Goal: Information Seeking & Learning: Learn about a topic

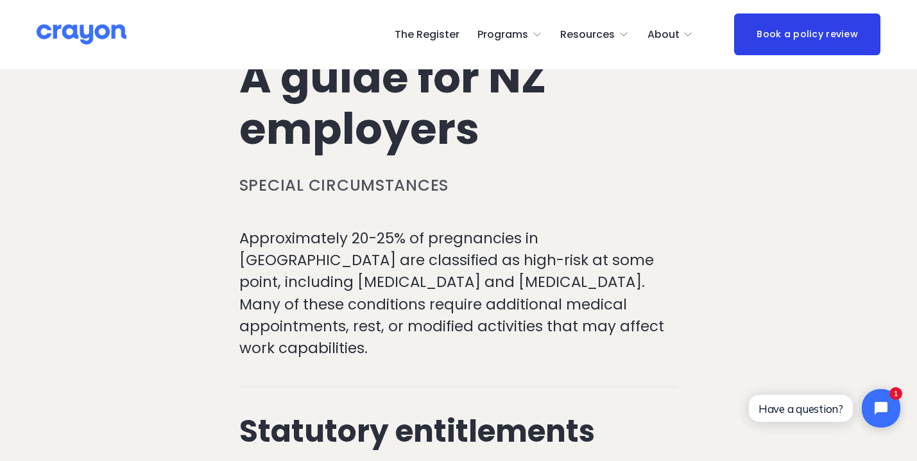
scroll to position [295, 0]
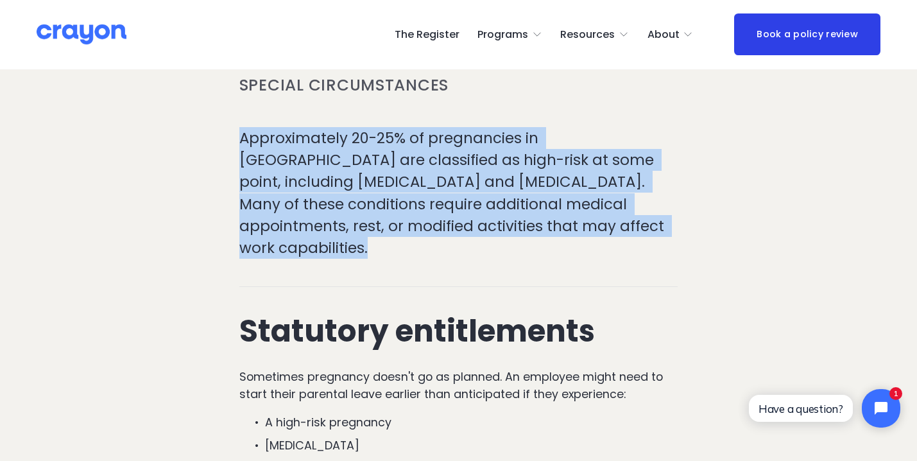
drag, startPoint x: 239, startPoint y: 133, endPoint x: 261, endPoint y: 250, distance: 118.2
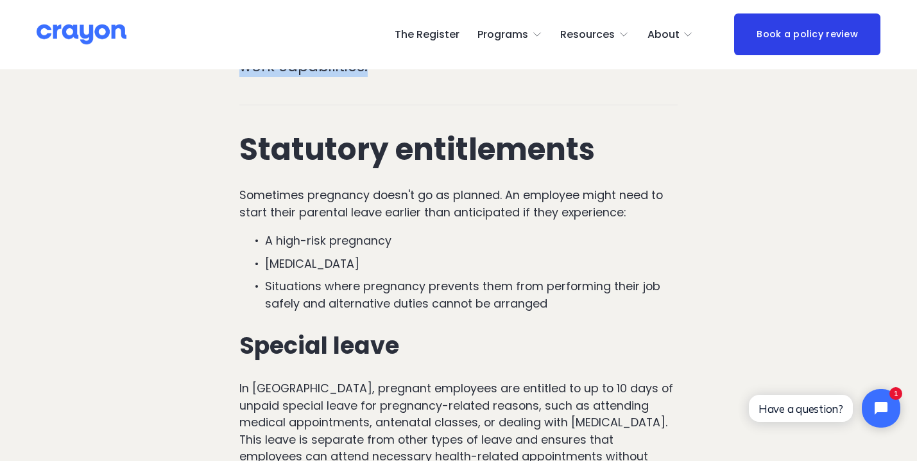
scroll to position [481, 0]
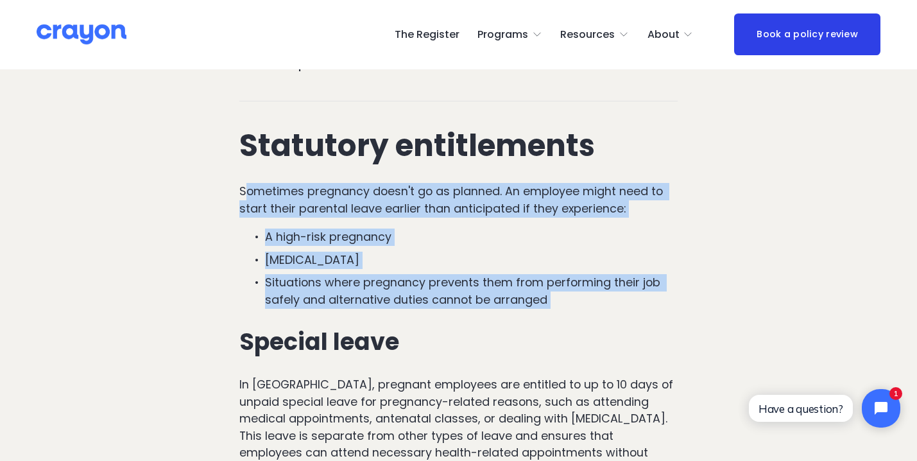
drag, startPoint x: 244, startPoint y: 171, endPoint x: 283, endPoint y: 289, distance: 124.2
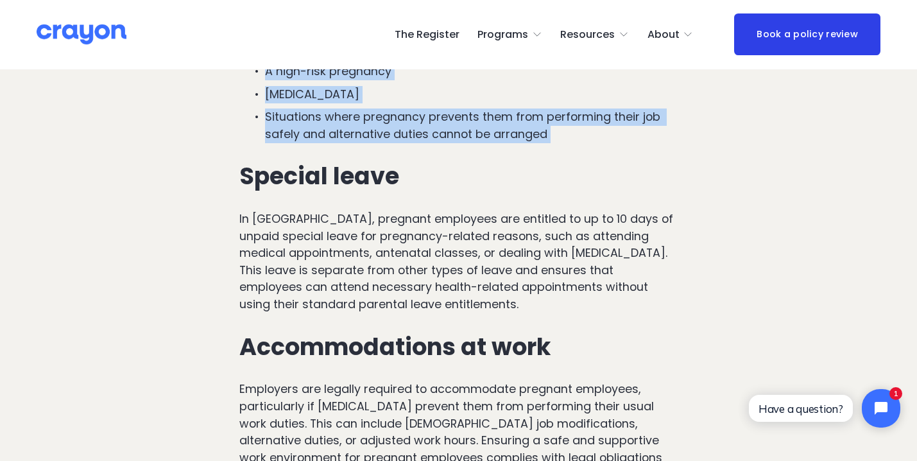
scroll to position [651, 0]
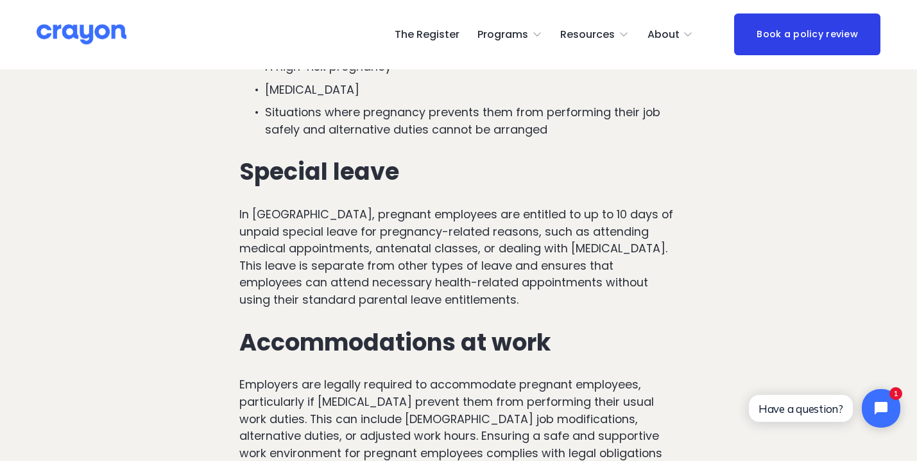
click at [274, 206] on p "In [GEOGRAPHIC_DATA], pregnant employees are entitled to up to 10 days of unpai…" at bounding box center [458, 257] width 439 height 102
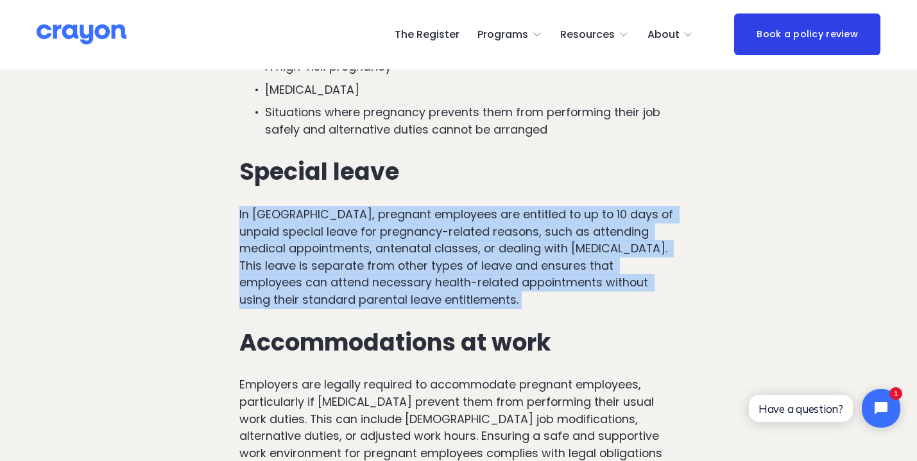
drag, startPoint x: 239, startPoint y: 191, endPoint x: 244, endPoint y: 289, distance: 97.6
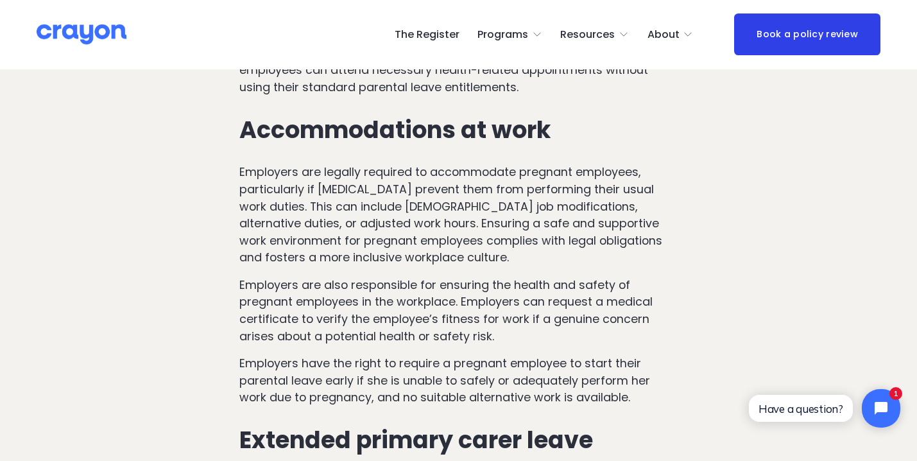
scroll to position [877, 0]
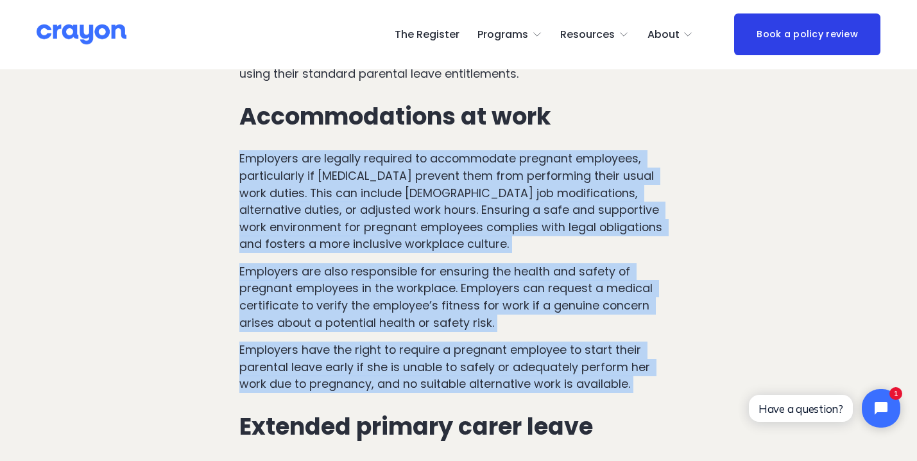
drag, startPoint x: 239, startPoint y: 136, endPoint x: 271, endPoint y: 372, distance: 237.6
click at [271, 372] on div "Statutory entitlements Sometimes pregnancy doesn't go as planned. An employee m…" at bounding box center [458, 263] width 439 height 1061
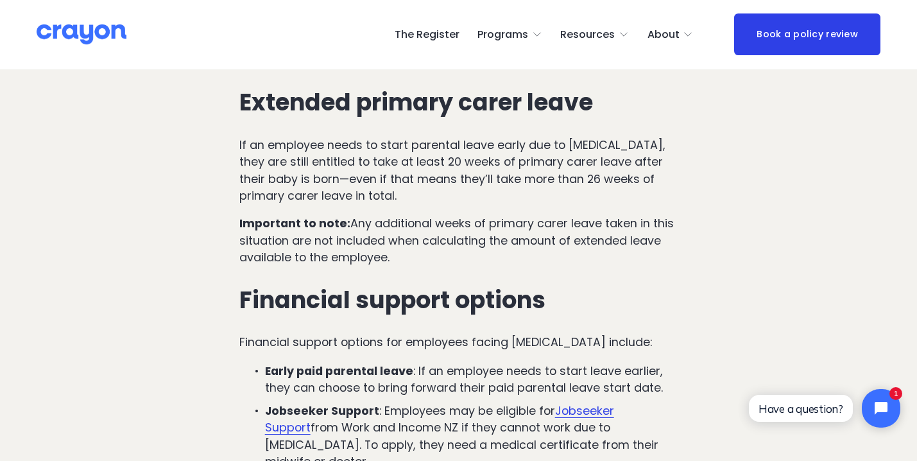
scroll to position [1201, 0]
drag, startPoint x: 239, startPoint y: 119, endPoint x: 401, endPoint y: 238, distance: 201.1
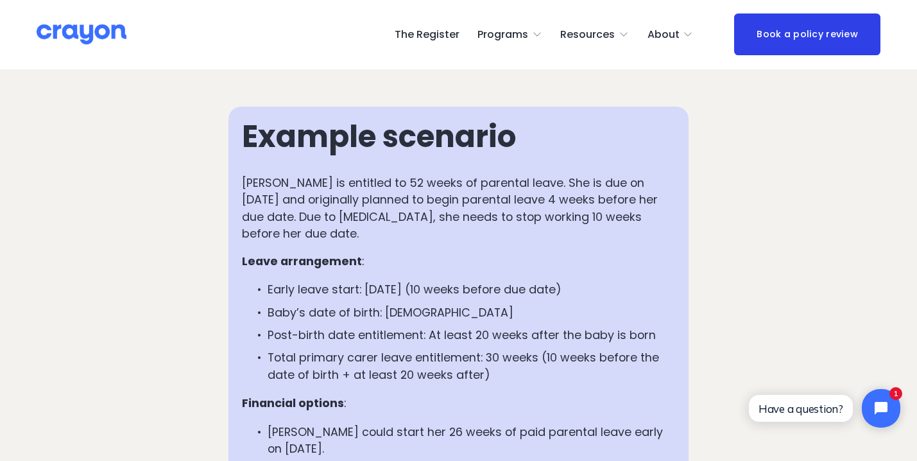
scroll to position [1606, 0]
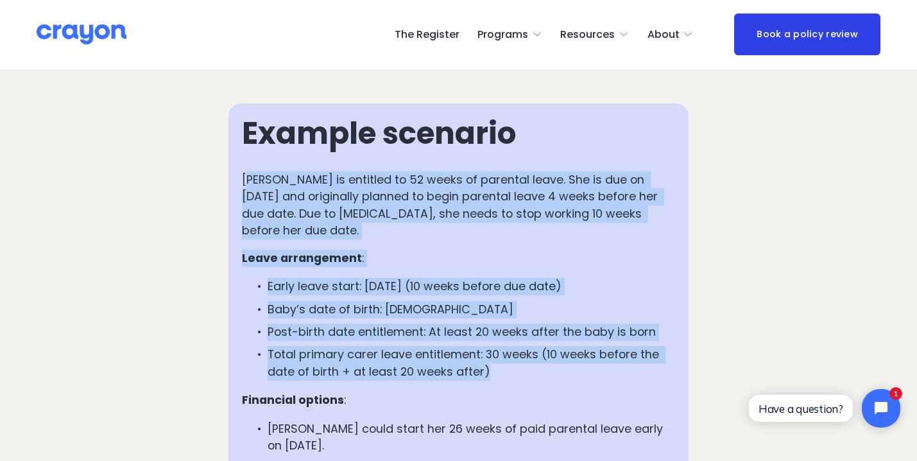
drag, startPoint x: 244, startPoint y: 175, endPoint x: 518, endPoint y: 375, distance: 339.3
click at [521, 373] on div "Example scenario [PERSON_NAME] is entitled to 52 weeks of parental leave. She i…" at bounding box center [458, 314] width 433 height 394
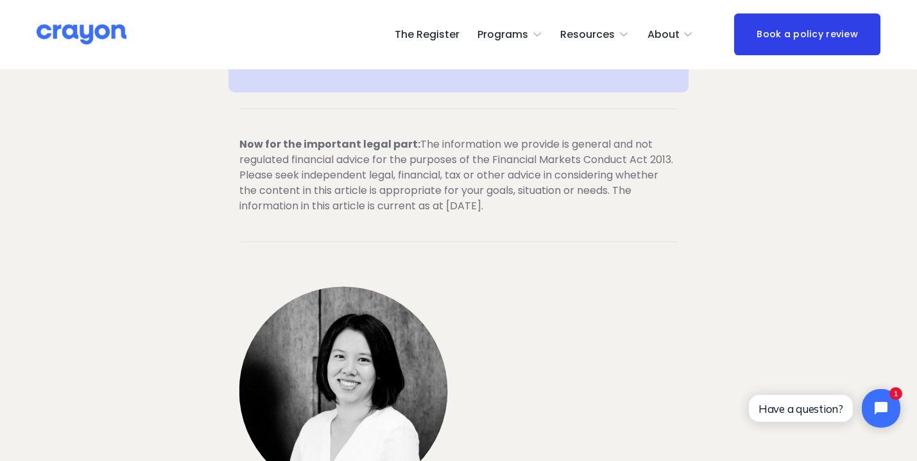
scroll to position [3113, 0]
